Goal: Information Seeking & Learning: Learn about a topic

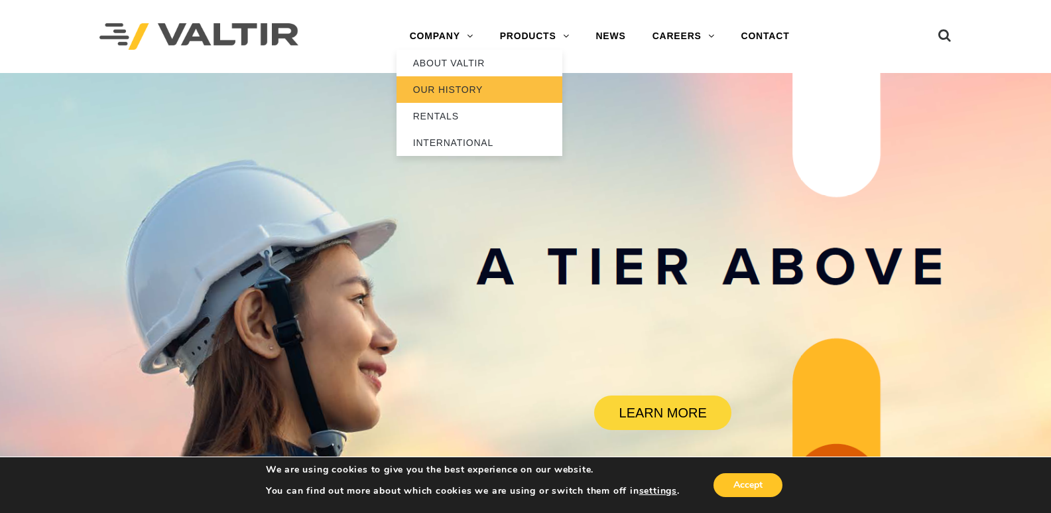
click at [451, 86] on link "OUR HISTORY" at bounding box center [480, 89] width 166 height 27
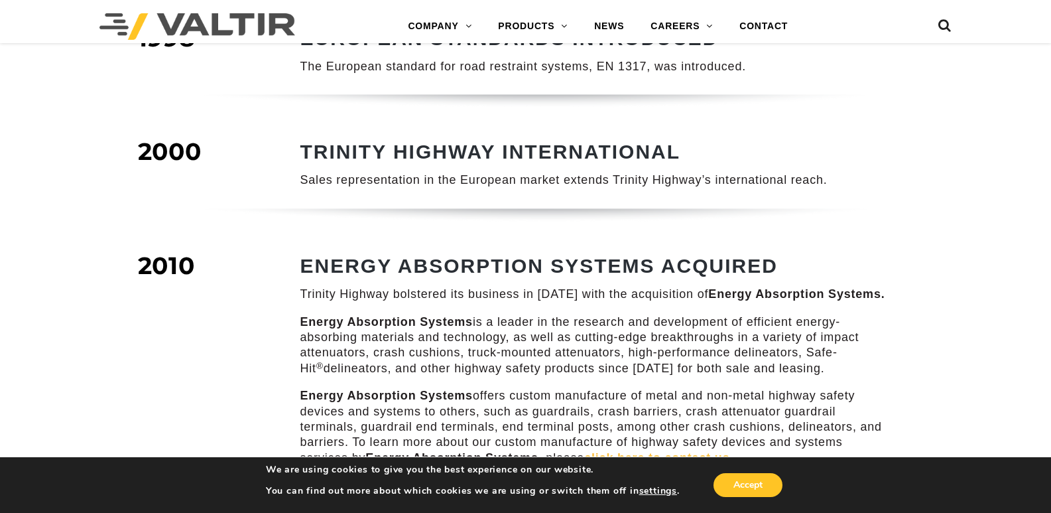
scroll to position [995, 0]
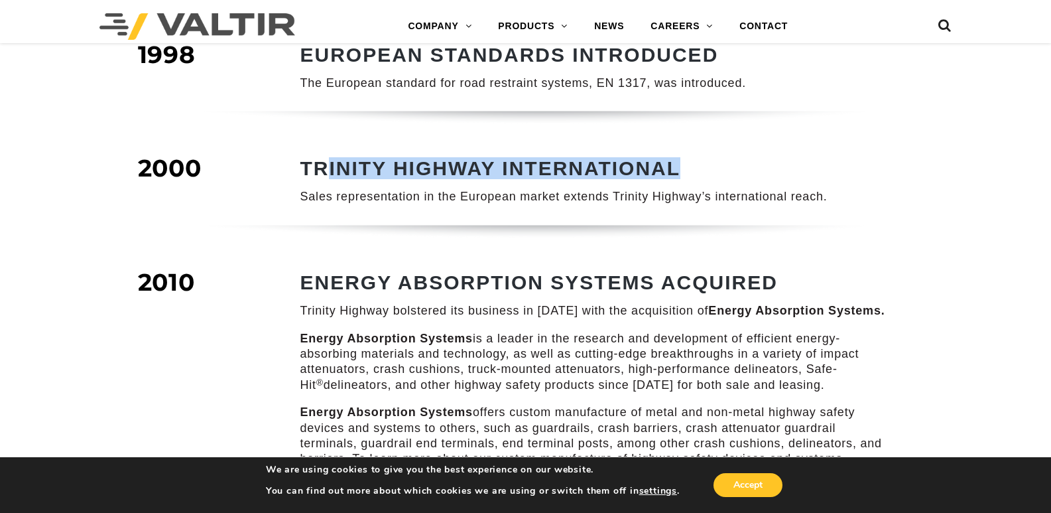
drag, startPoint x: 714, startPoint y: 155, endPoint x: 331, endPoint y: 162, distance: 382.8
click at [331, 162] on h2 "TRINITY HIGHWAY INTERNATIONAL" at bounding box center [593, 168] width 587 height 22
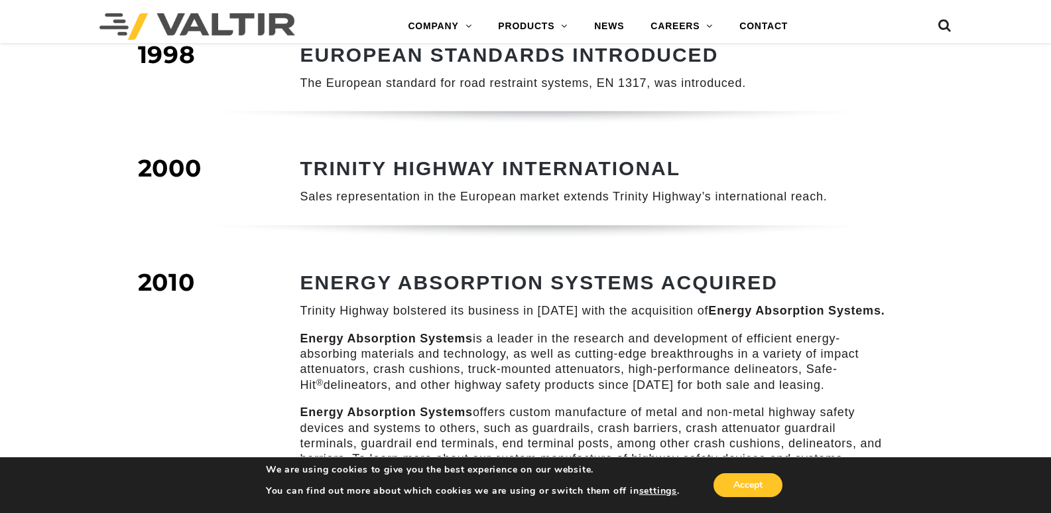
click at [310, 170] on div "TRINITY HIGHWAY INTERNATIONAL Sales representation in the European market exten…" at bounding box center [593, 180] width 587 height 47
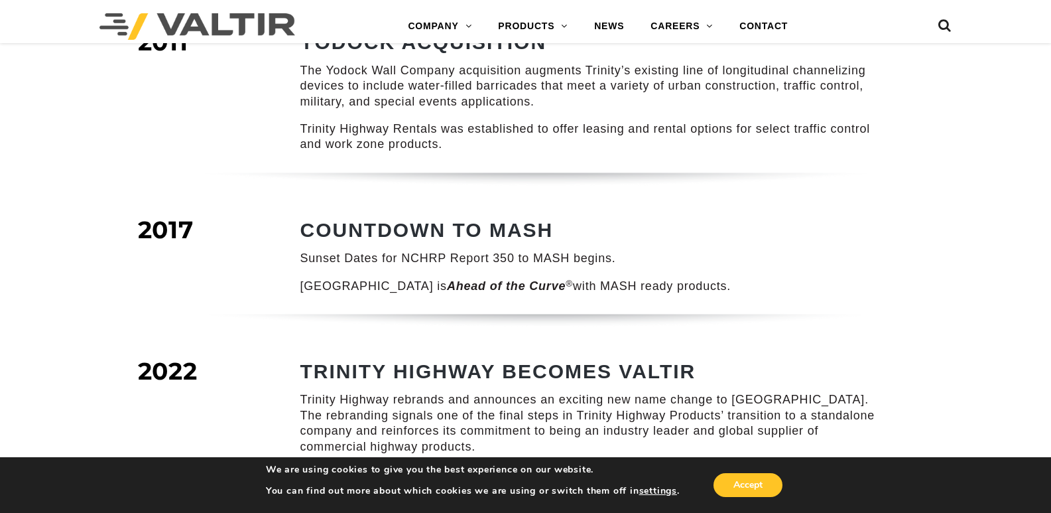
scroll to position [1849, 0]
